Goal: Transaction & Acquisition: Purchase product/service

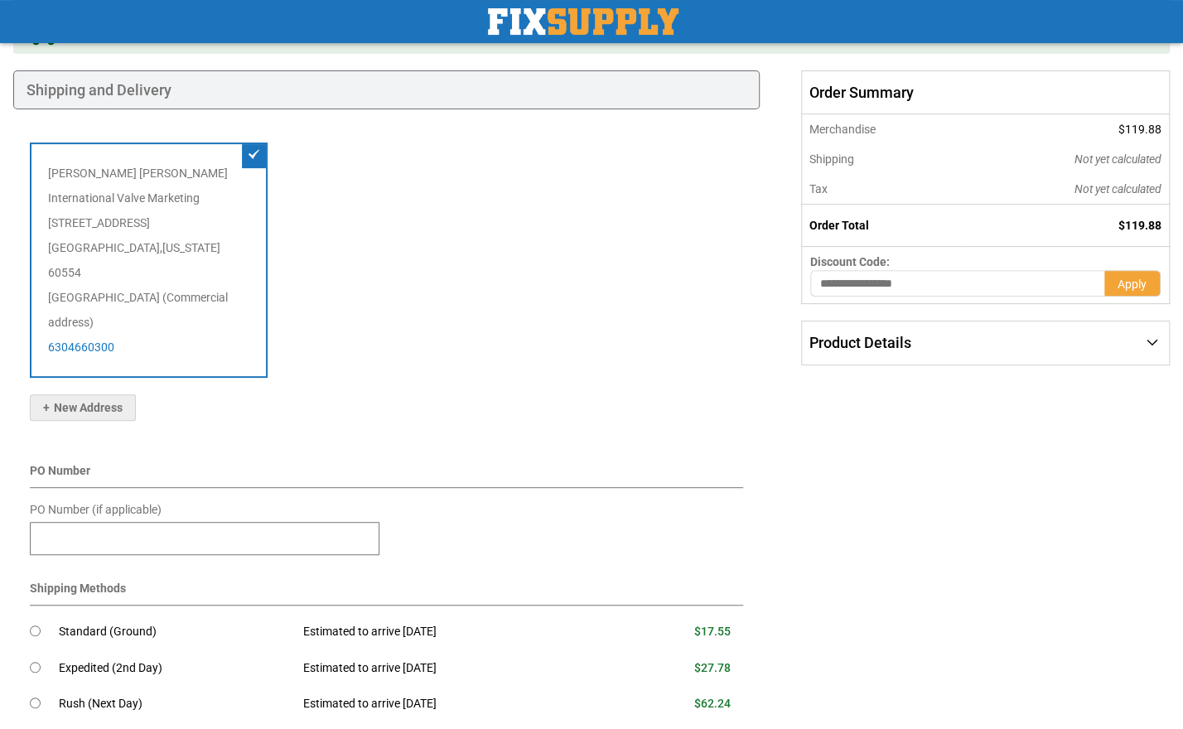
scroll to position [147, 0]
click at [349, 523] on input "PO Number (if applicable)" at bounding box center [205, 539] width 350 height 33
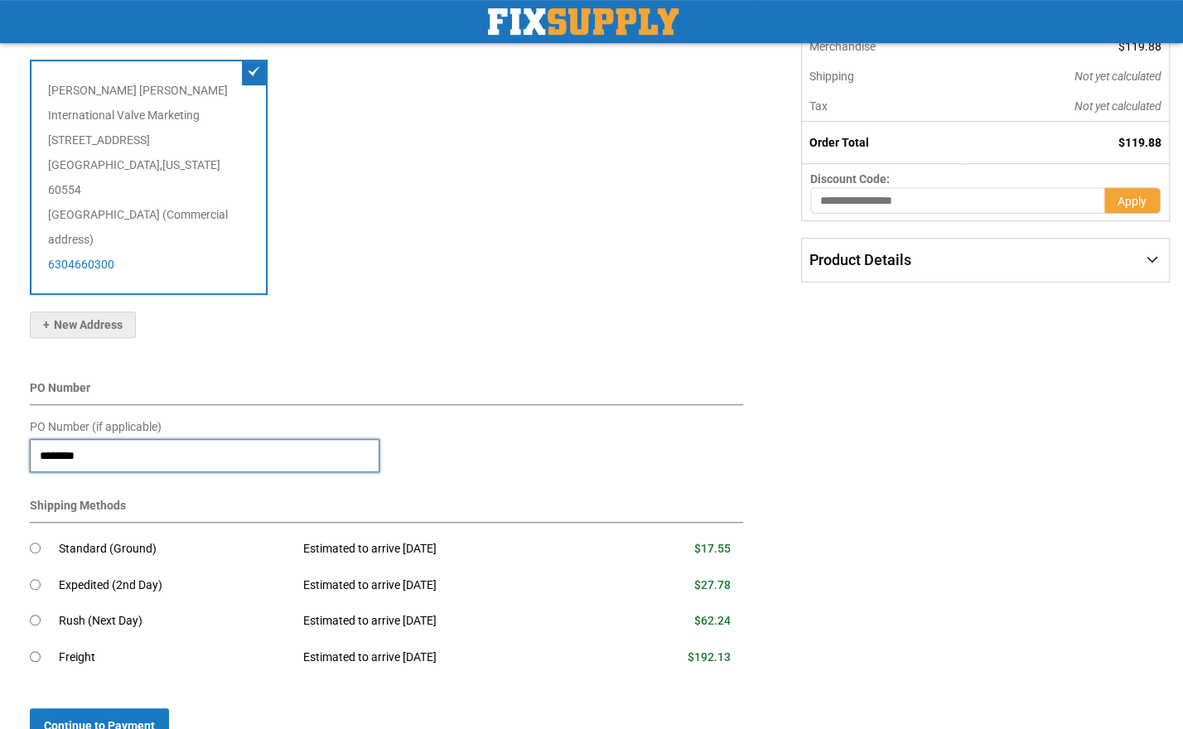
type input "********"
click at [180, 531] on td "Standard (Ground)" at bounding box center [175, 549] width 232 height 36
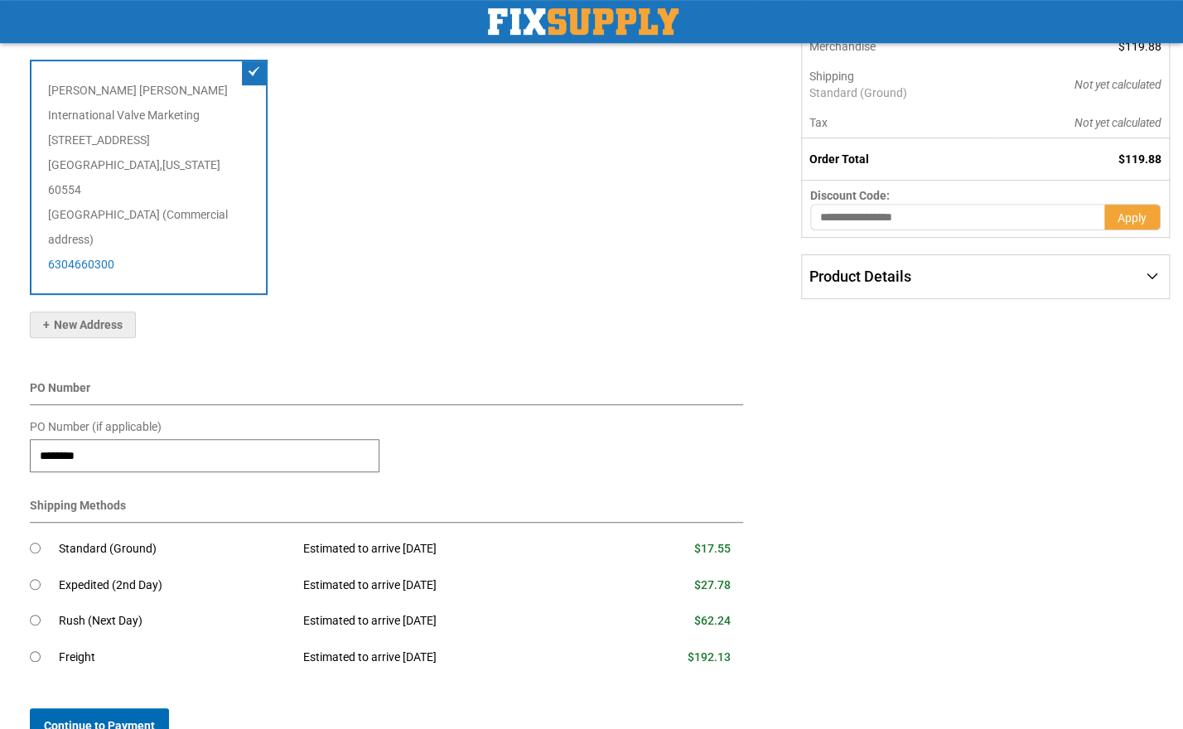
click at [149, 719] on span "Continue to Payment" at bounding box center [99, 725] width 111 height 13
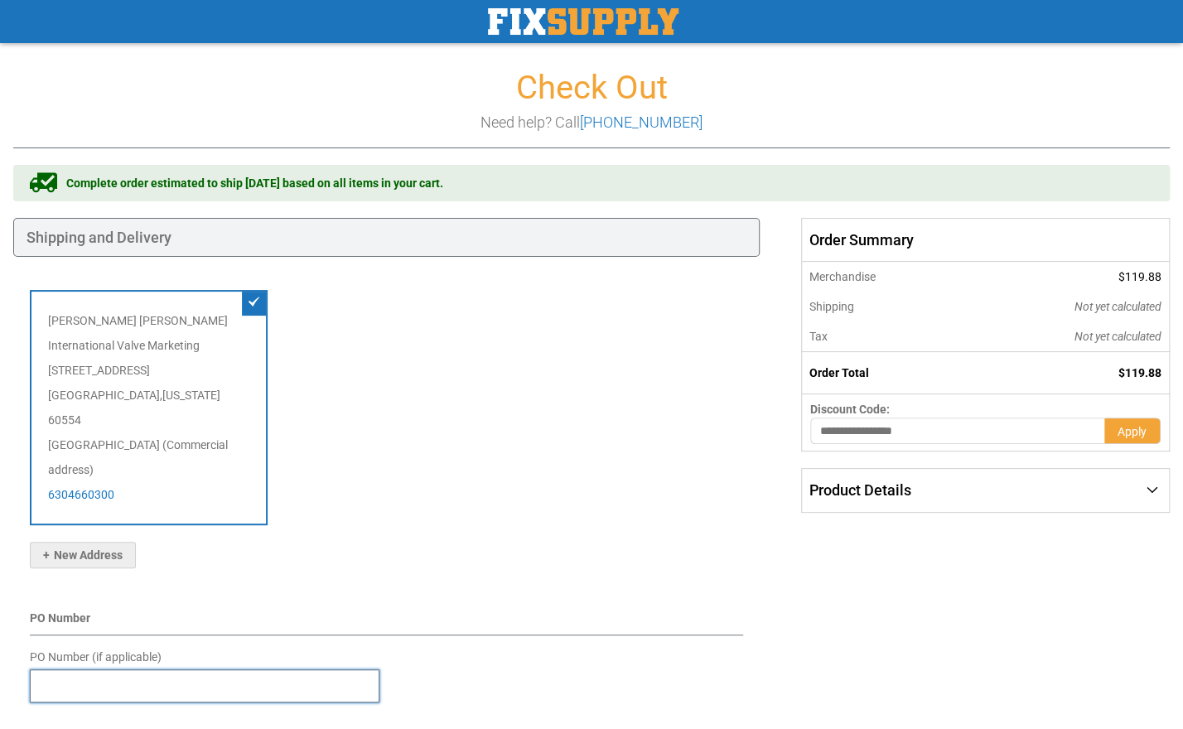
click at [361, 670] on input "PO Number (if applicable)" at bounding box center [205, 686] width 350 height 33
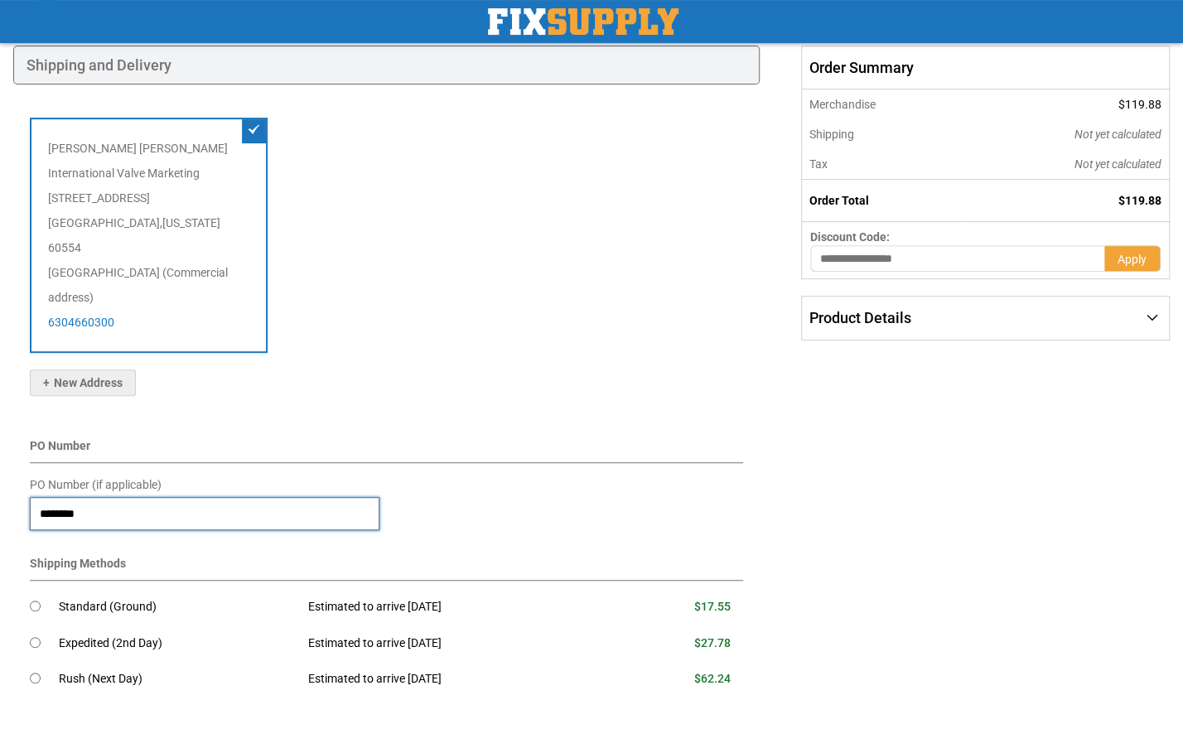
scroll to position [201, 0]
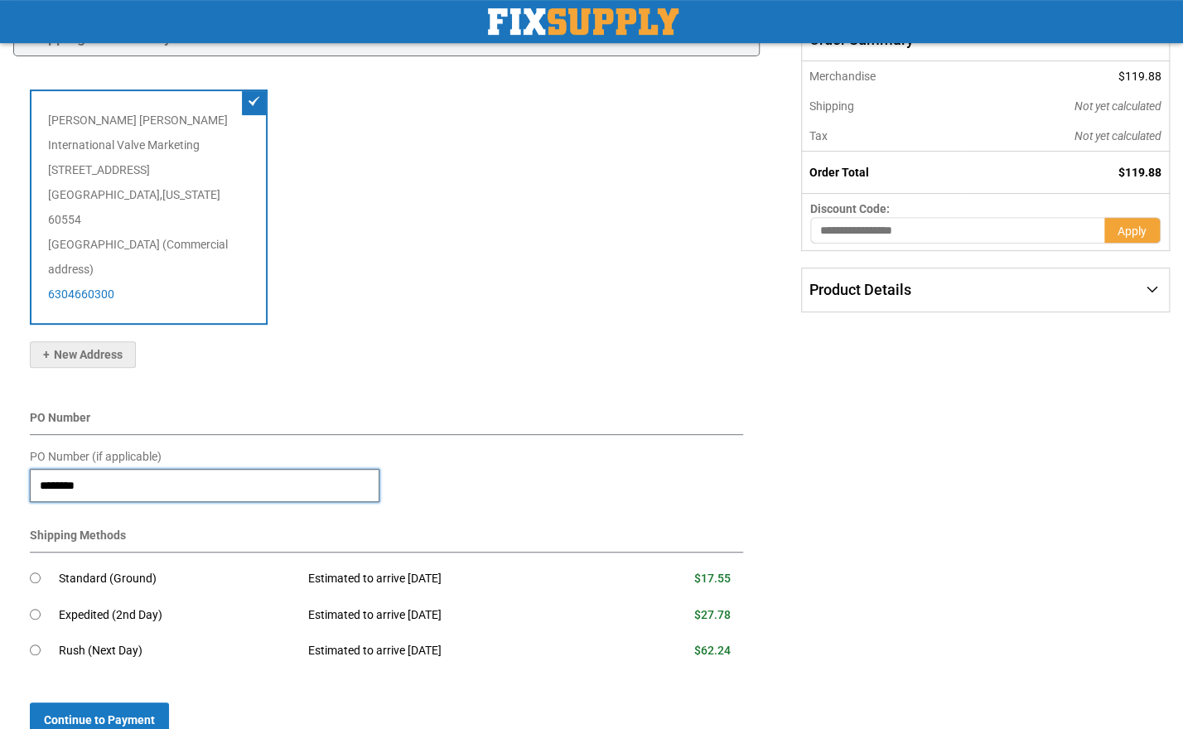
type input "********"
click at [495, 561] on td "Estimated to arrive [DATE]" at bounding box center [456, 579] width 322 height 36
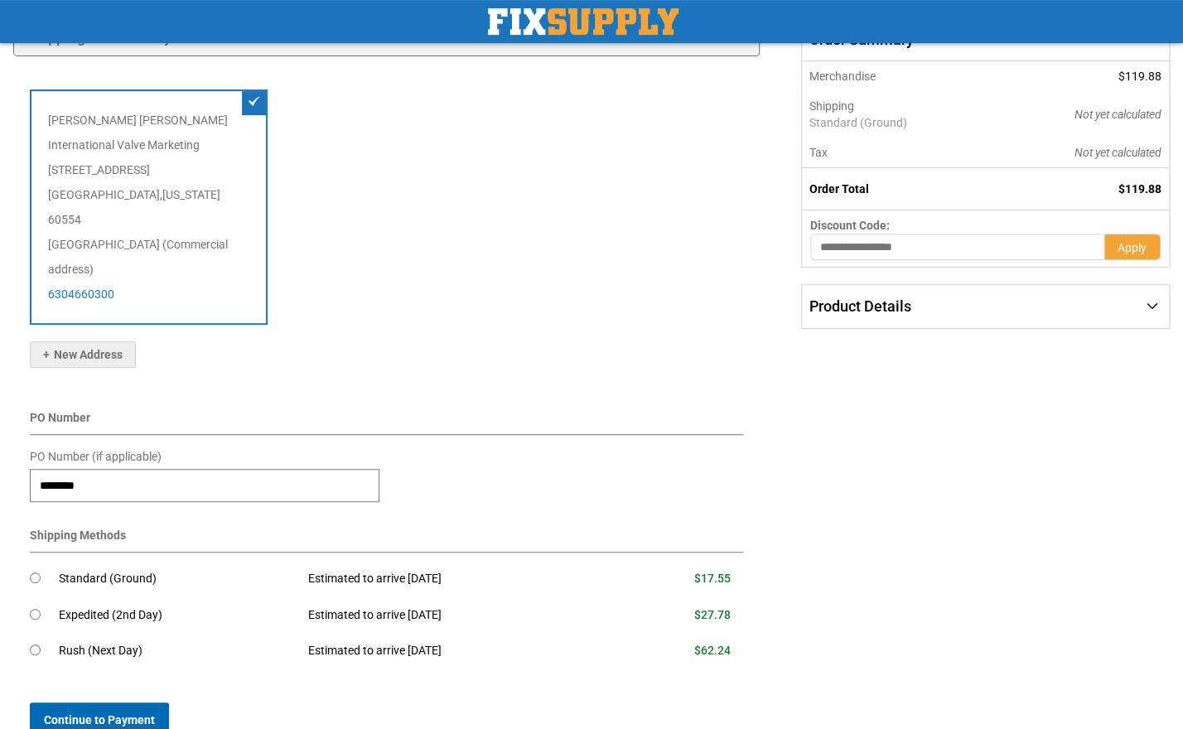
click at [143, 714] on span "Continue to Payment" at bounding box center [99, 720] width 111 height 13
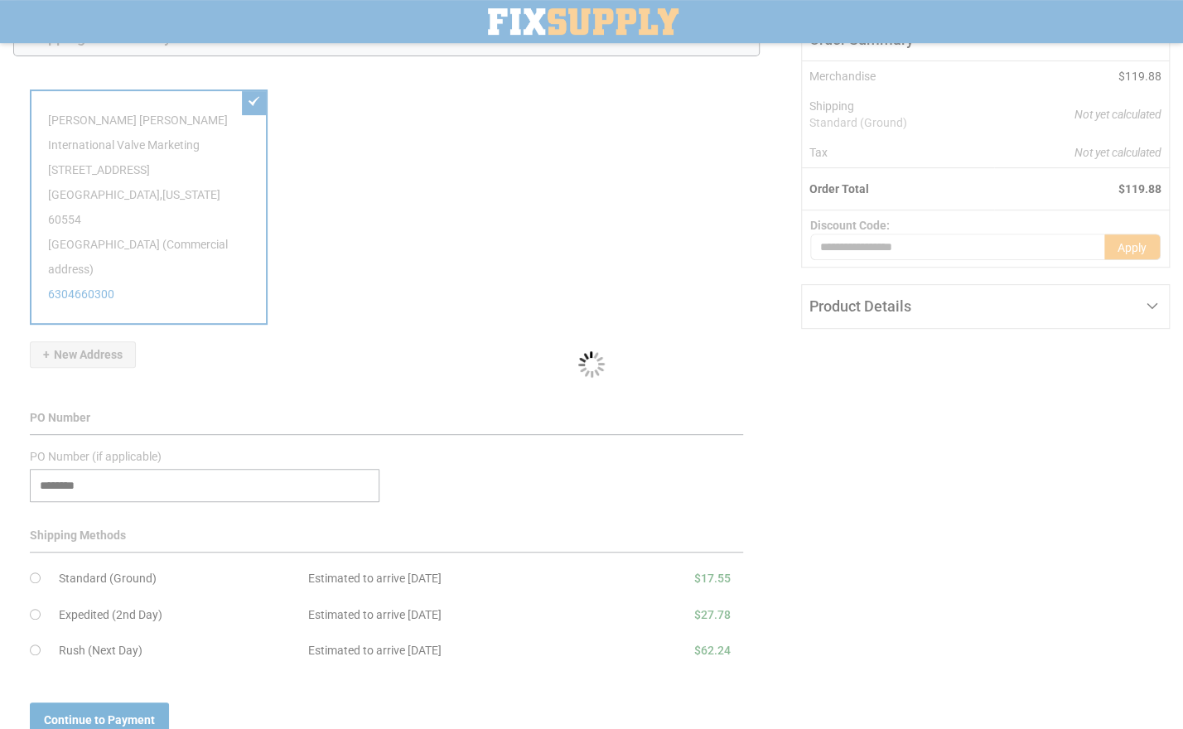
scroll to position [361, 0]
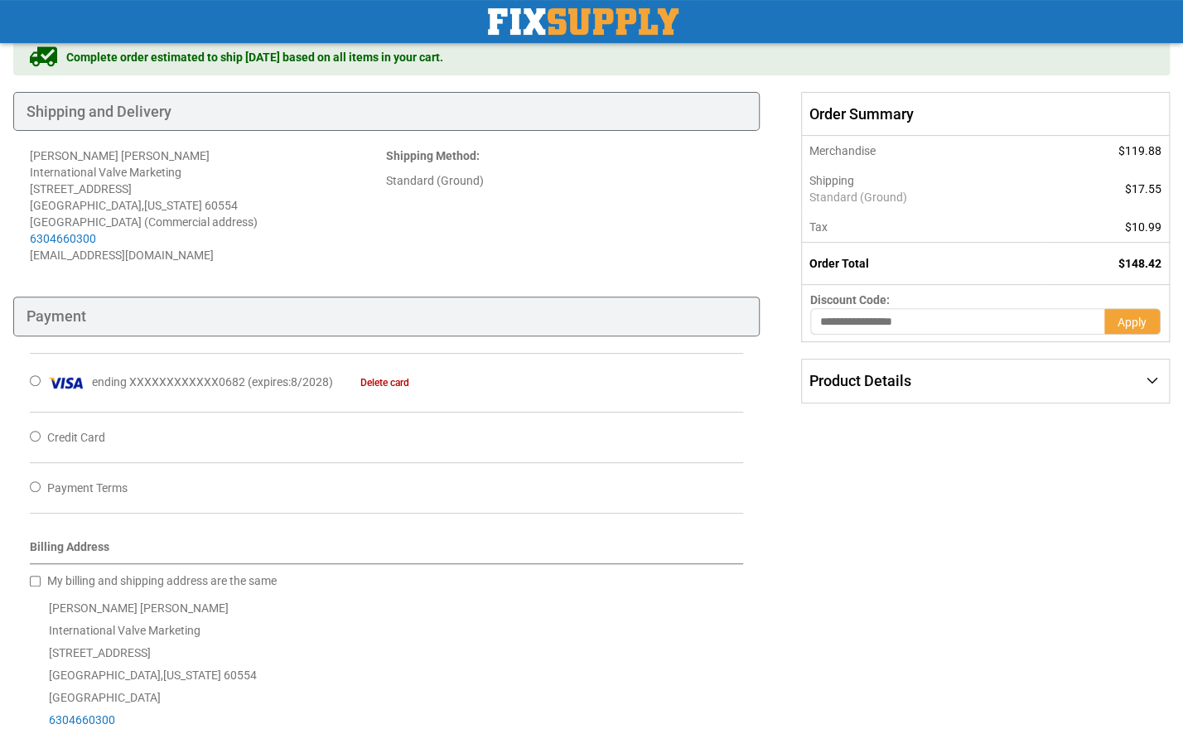
scroll to position [128, 0]
click at [523, 379] on div "ending XXXXXXXXXXXX0682 ( expires : 8/2028 ) Delete card" at bounding box center [387, 380] width 714 height 59
click at [238, 375] on span "XXXXXXXXXXXX0682" at bounding box center [187, 380] width 116 height 13
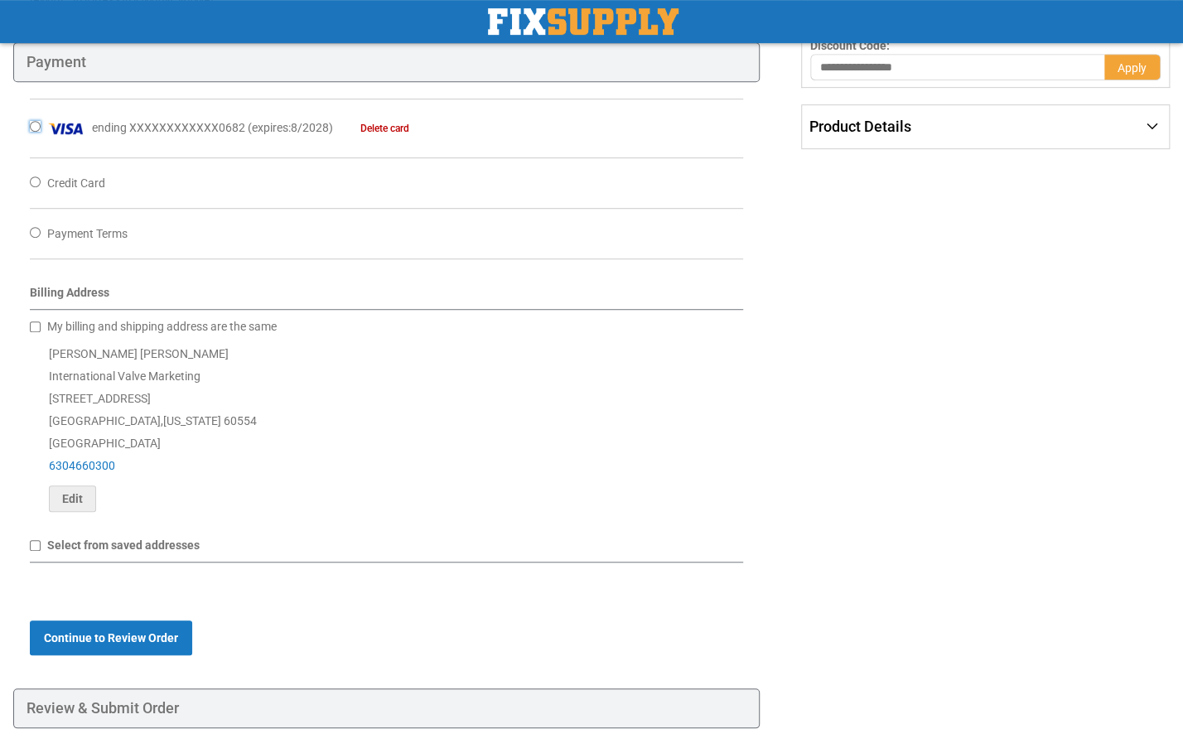
scroll to position [381, 0]
click at [169, 621] on button "Continue to Review Order" at bounding box center [111, 637] width 162 height 35
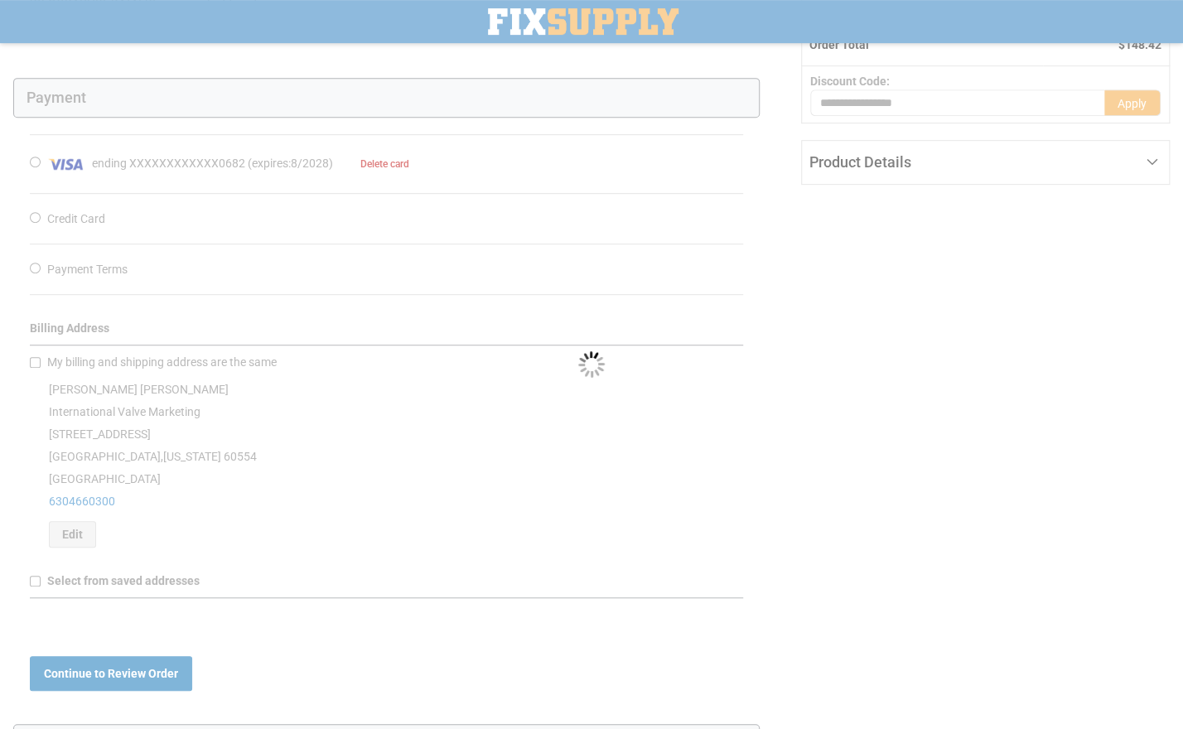
scroll to position [230, 0]
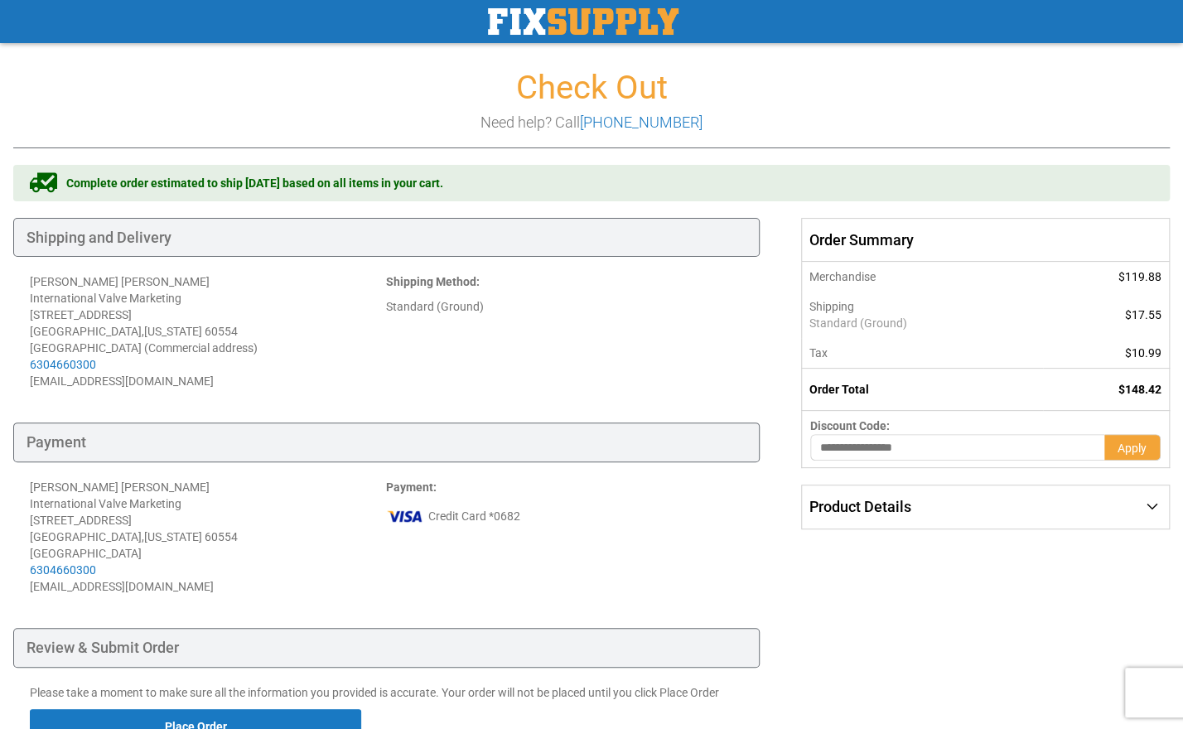
click at [663, 369] on div "Shipping Method : Standard (Ground)" at bounding box center [564, 331] width 356 height 116
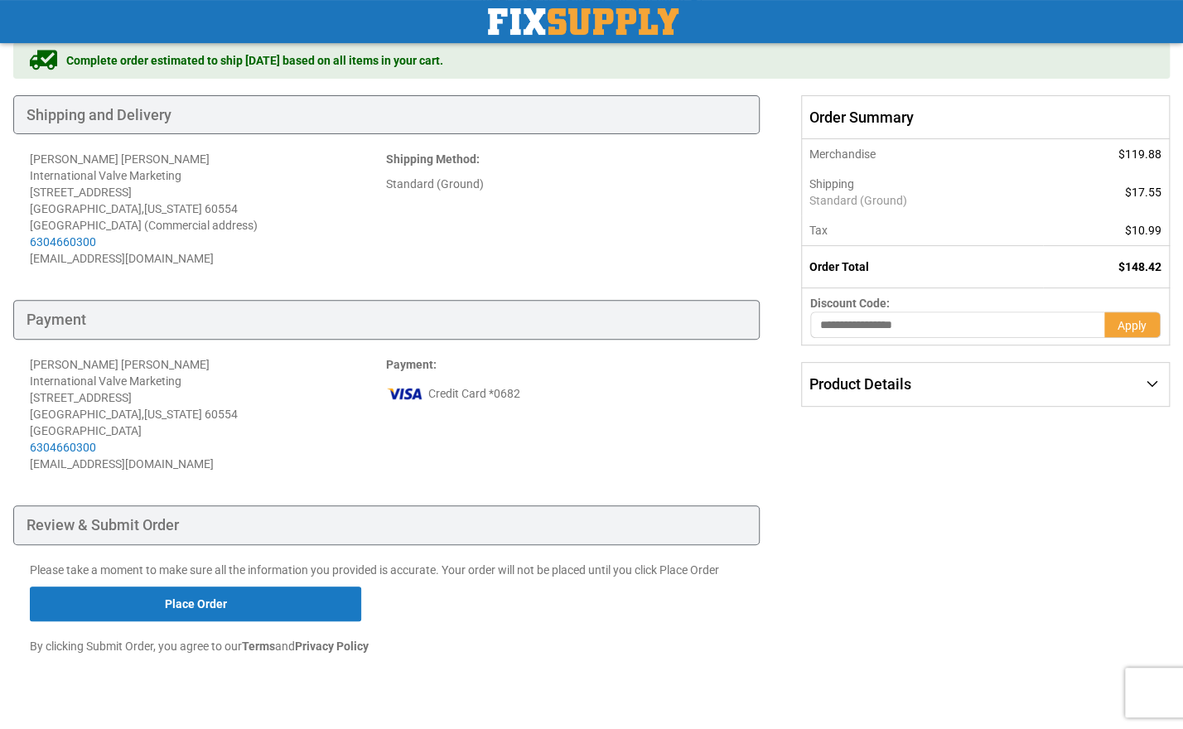
scroll to position [145, 0]
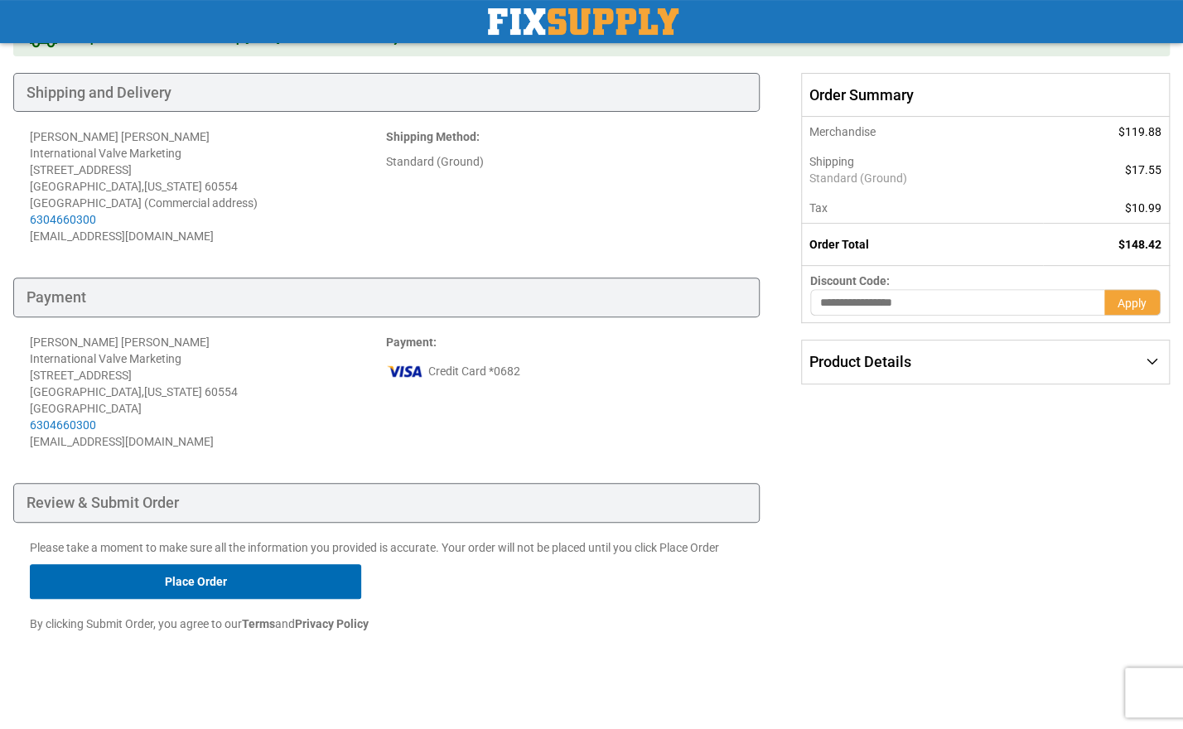
click at [303, 578] on button "Place Order" at bounding box center [196, 581] width 332 height 35
